Goal: Navigation & Orientation: Find specific page/section

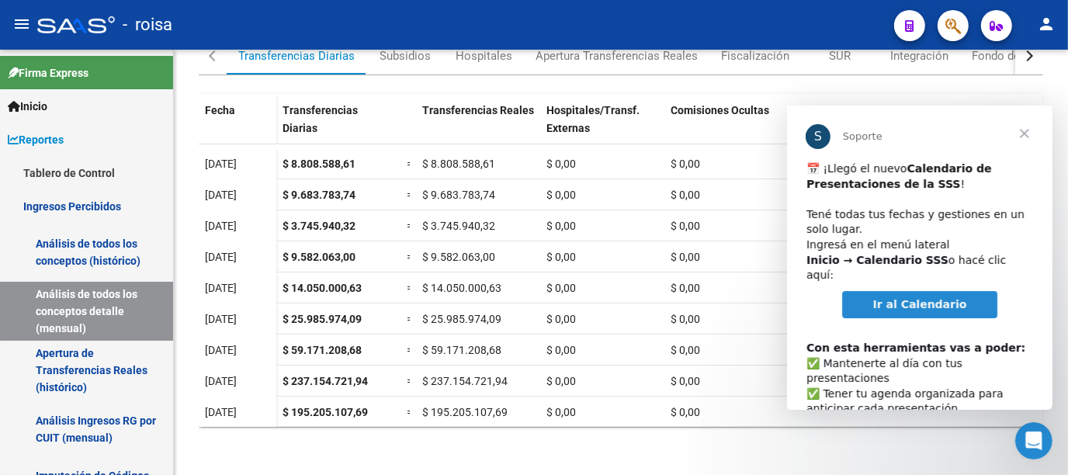
scroll to position [80, 0]
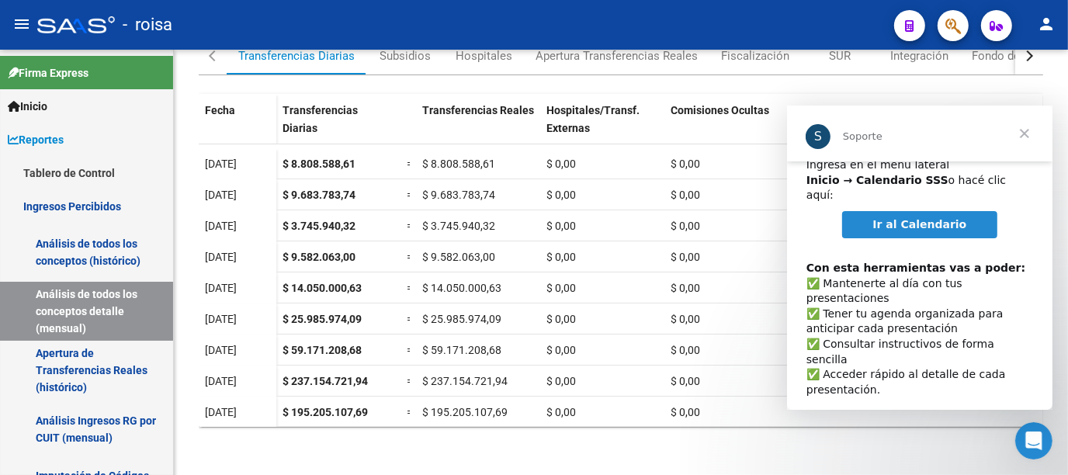
click at [900, 218] on span "Ir al Calendario" at bounding box center [920, 224] width 94 height 12
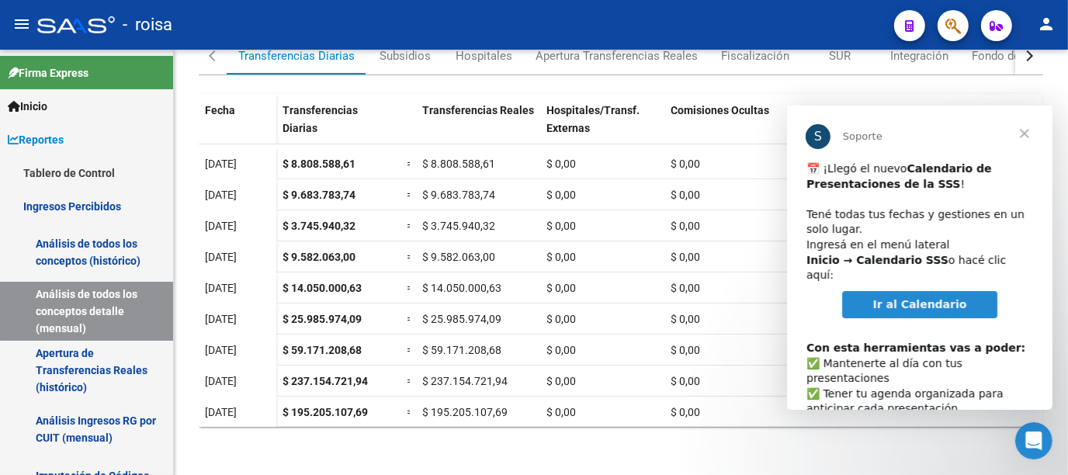
click at [1022, 130] on span "Cerrar" at bounding box center [1024, 134] width 56 height 56
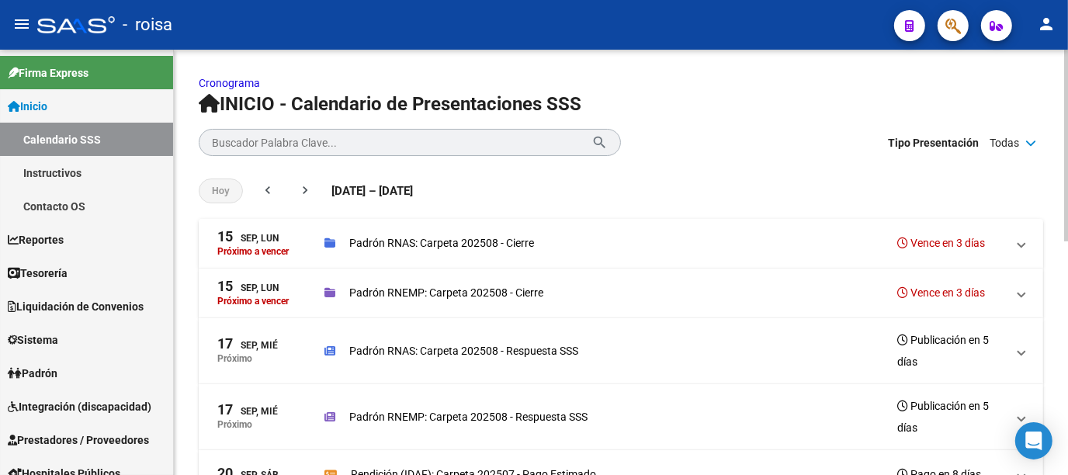
click at [422, 244] on p "Padrón RNAS: Carpeta 202508 - Cierre" at bounding box center [441, 243] width 185 height 17
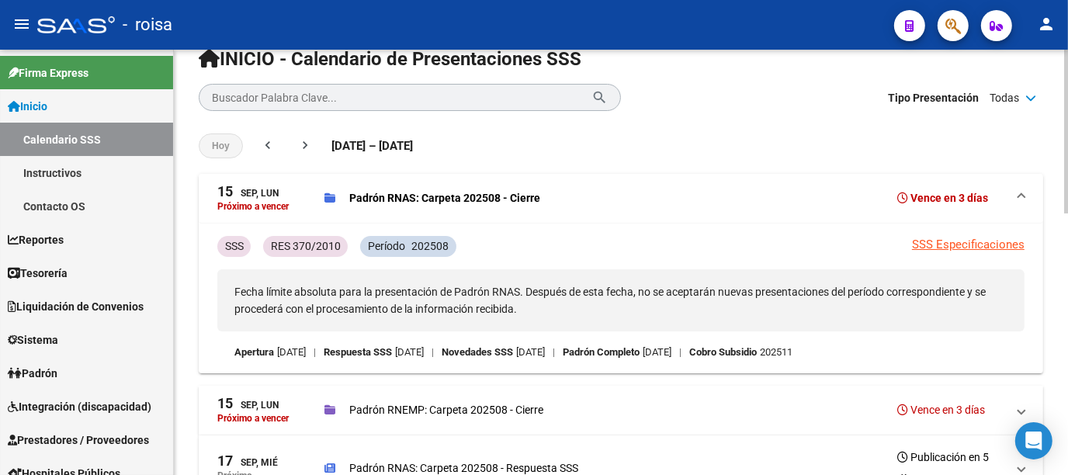
scroll to position [78, 0]
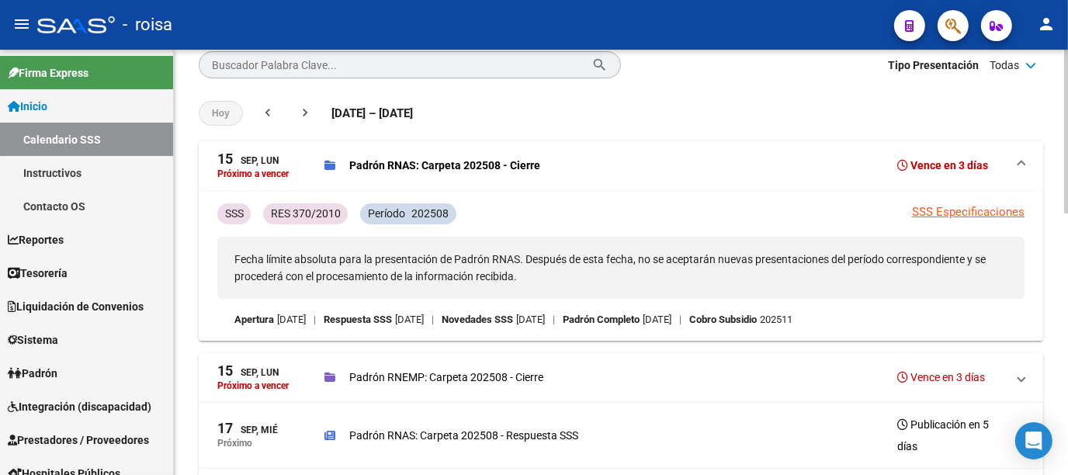
click at [1023, 163] on span at bounding box center [1022, 165] width 6 height 17
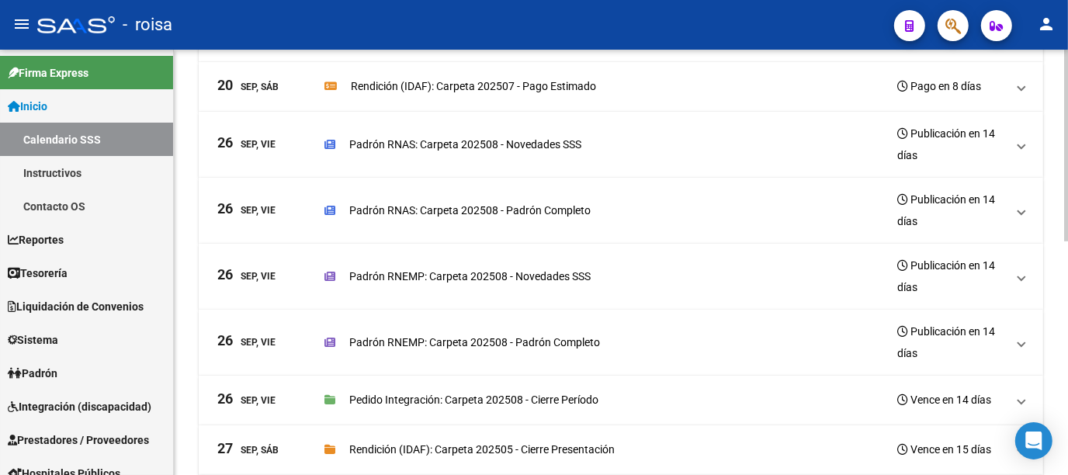
scroll to position [466, 0]
